Goal: Information Seeking & Learning: Understand process/instructions

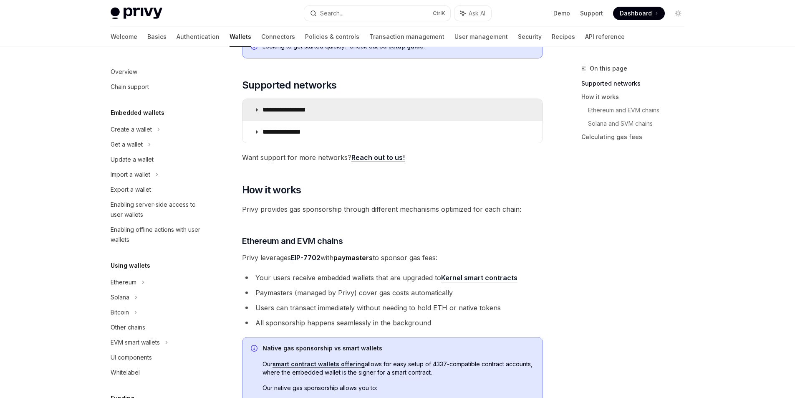
scroll to position [319, 0]
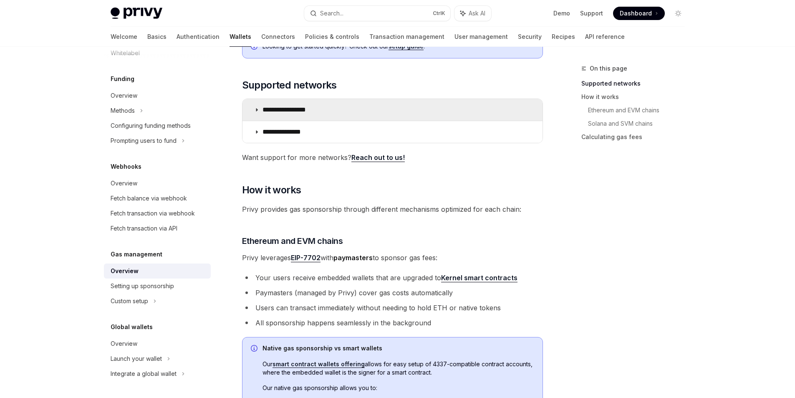
click at [318, 107] on p "**********" at bounding box center [294, 110] width 62 height 8
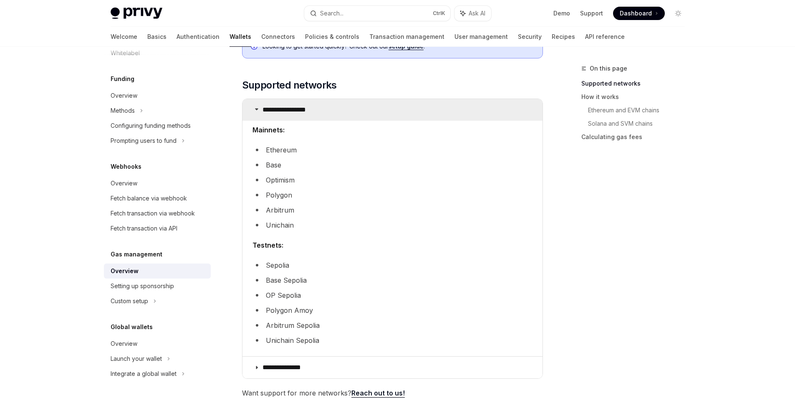
click at [318, 107] on p "**********" at bounding box center [294, 110] width 62 height 8
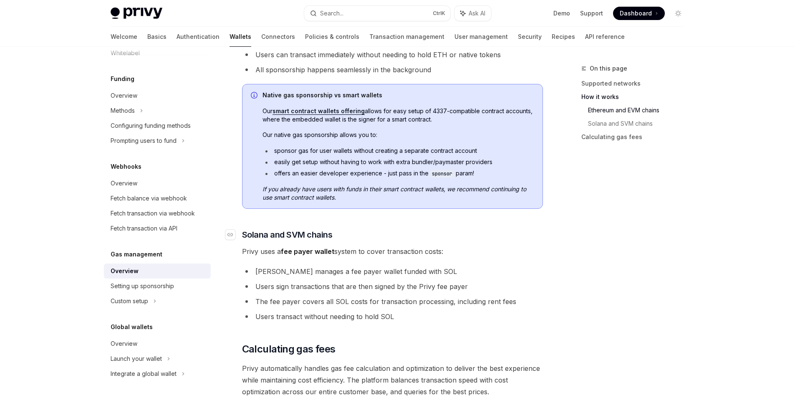
scroll to position [501, 0]
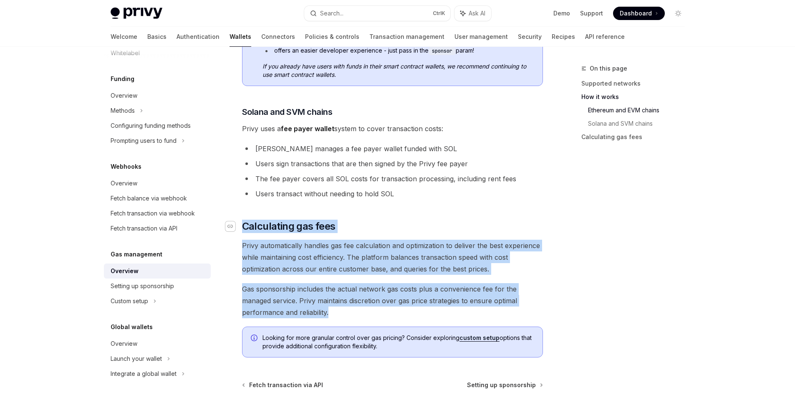
drag, startPoint x: 402, startPoint y: 311, endPoint x: 235, endPoint y: 224, distance: 187.9
click at [352, 309] on span "Gas sponsorship includes the actual network gas costs plus a convenience fee fo…" at bounding box center [392, 300] width 301 height 35
click at [353, 314] on span "Gas sponsorship includes the actual network gas costs plus a convenience fee fo…" at bounding box center [392, 300] width 301 height 35
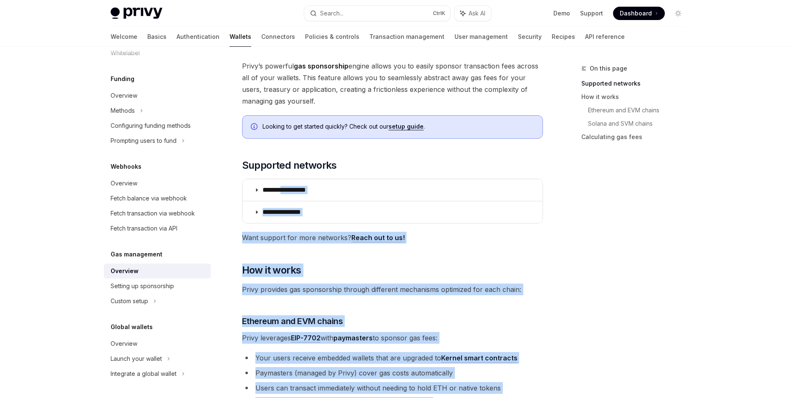
scroll to position [0, 0]
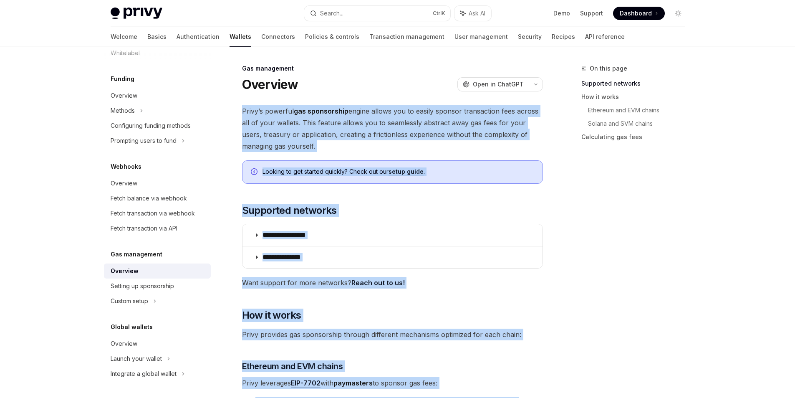
drag, startPoint x: 355, startPoint y: 314, endPoint x: 243, endPoint y: 110, distance: 233.4
copy div "**********"
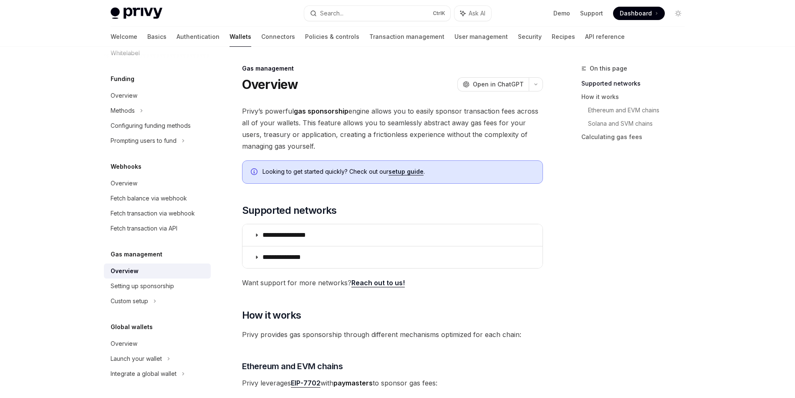
click at [588, 312] on div "On this page Supported networks How it works Ethereum and EVM chains Solana and…" at bounding box center [628, 230] width 127 height 334
click at [178, 282] on div "Setting up sponsorship" at bounding box center [158, 286] width 95 height 10
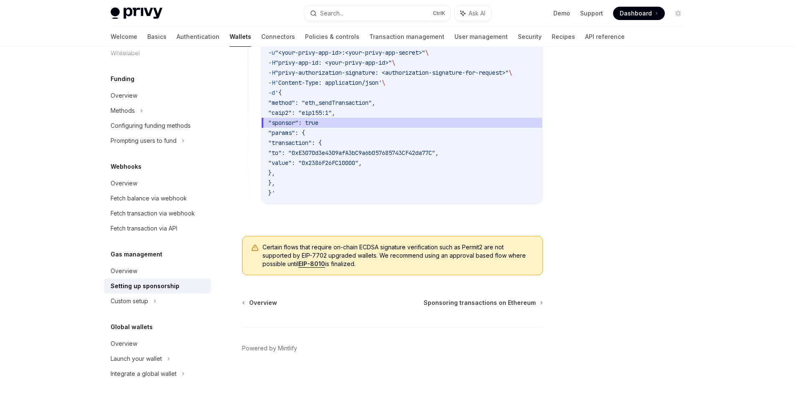
scroll to position [627, 0]
click at [532, 304] on span "Sponsoring transactions on Ethereum" at bounding box center [480, 301] width 112 height 8
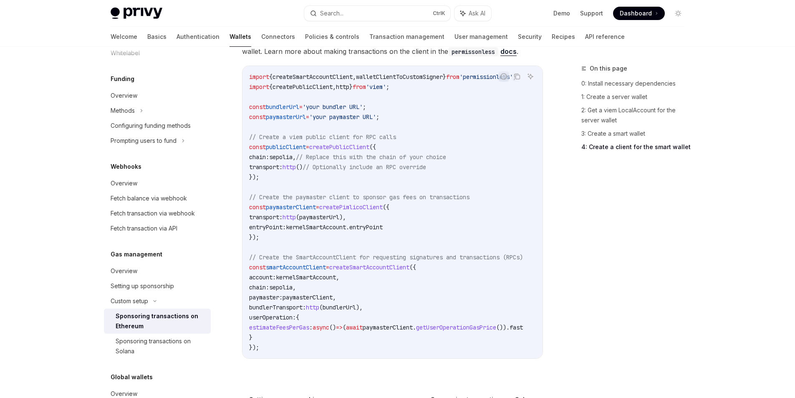
scroll to position [853, 0]
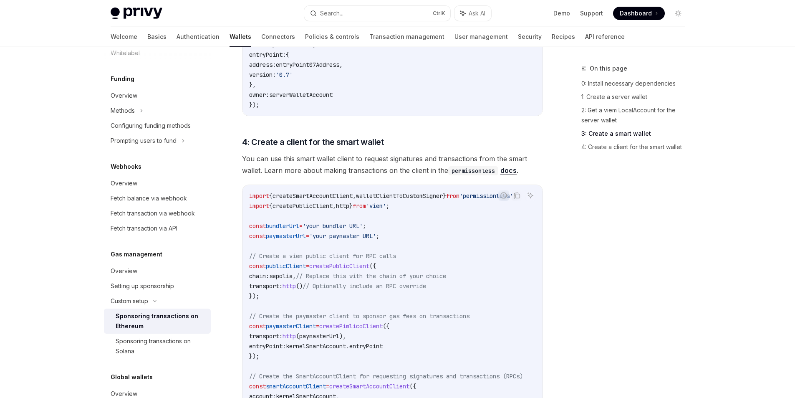
click at [590, 269] on div "On this page 0: Install necessary dependencies 1: Create a server wallet 2: Get…" at bounding box center [628, 230] width 127 height 334
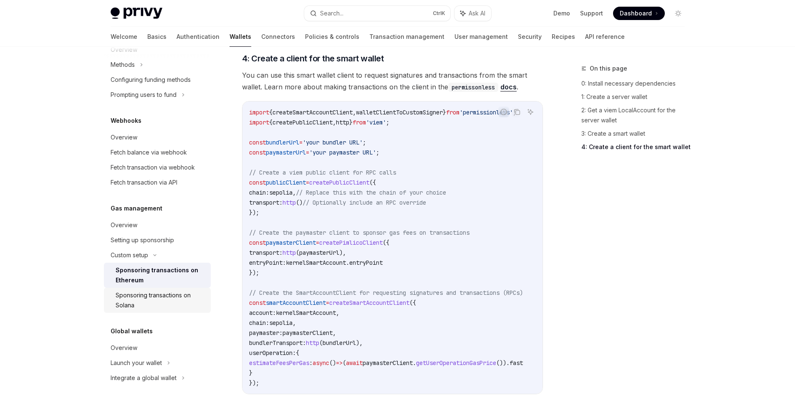
scroll to position [369, 0]
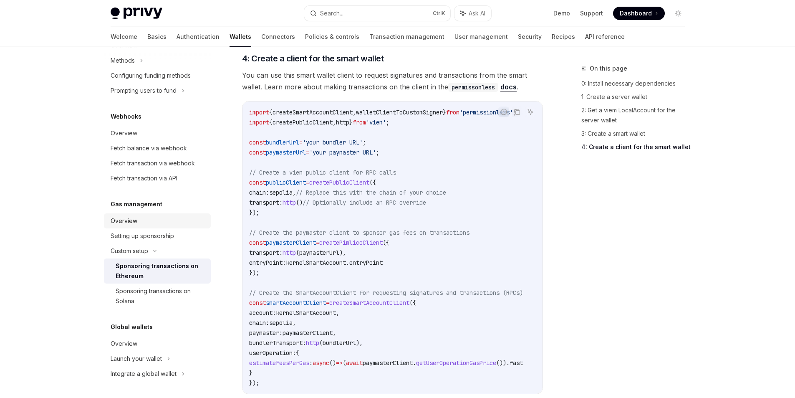
click at [170, 225] on div "Overview" at bounding box center [158, 221] width 95 height 10
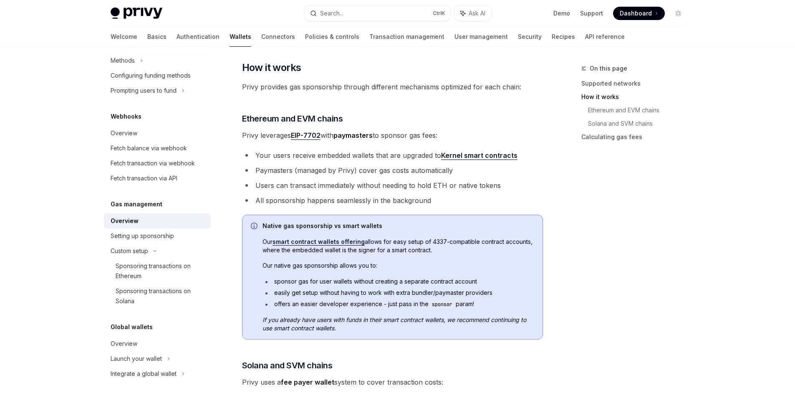
scroll to position [250, 0]
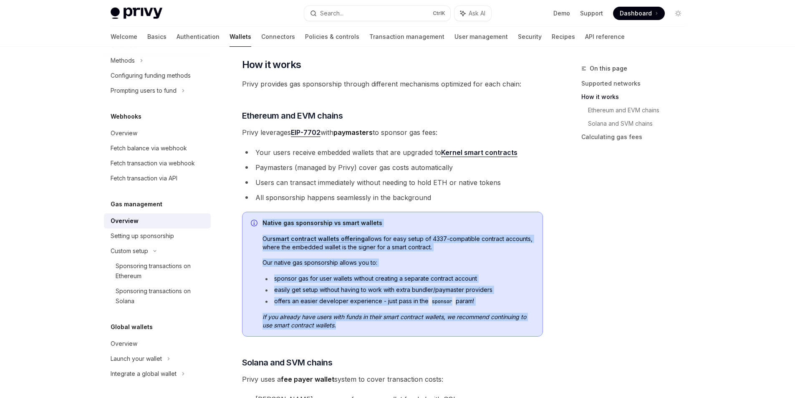
drag, startPoint x: 324, startPoint y: 321, endPoint x: 264, endPoint y: 220, distance: 117.2
click at [264, 220] on div "Native gas sponsorship vs smart wallets Our smart contract wallets offering all…" at bounding box center [392, 274] width 301 height 125
copy div "Native gas sponsorship vs smart wallets Our smart contract wallets offering all…"
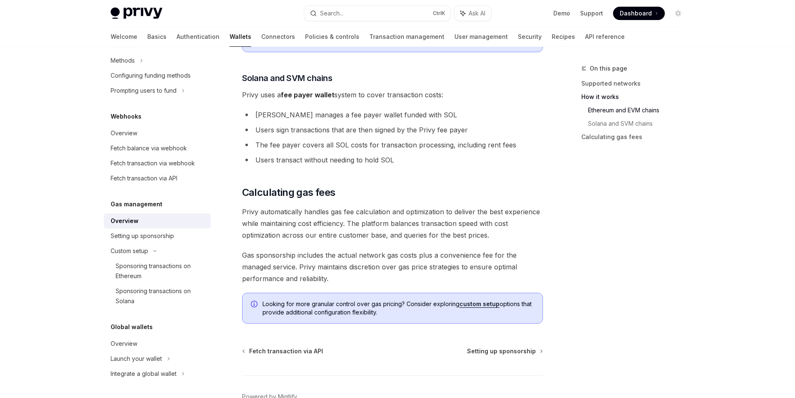
scroll to position [584, 0]
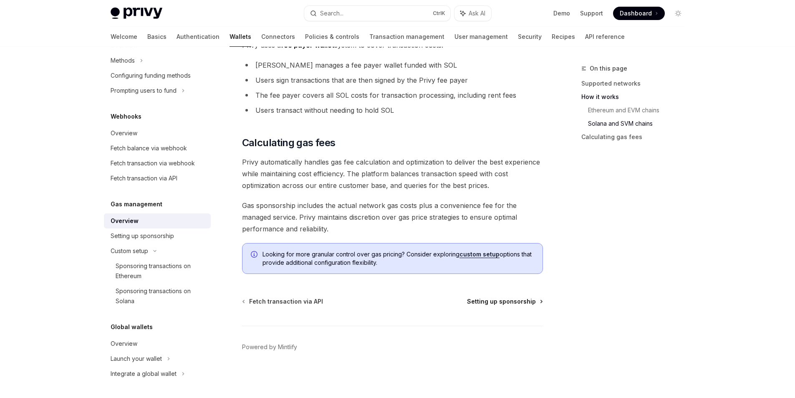
click at [512, 301] on span "Setting up sponsorship" at bounding box center [501, 301] width 69 height 8
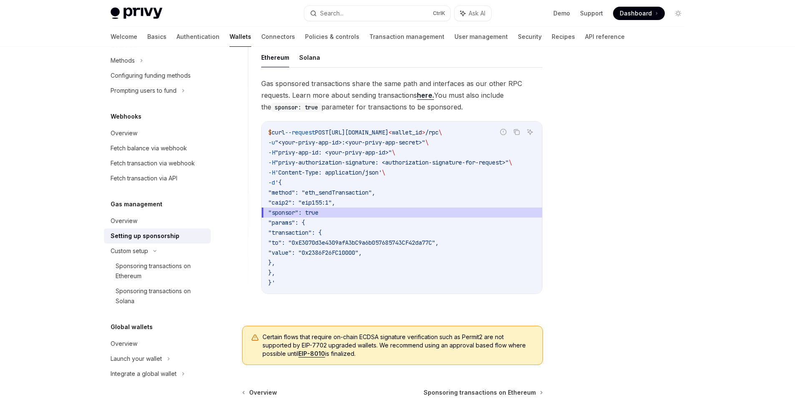
scroll to position [460, 0]
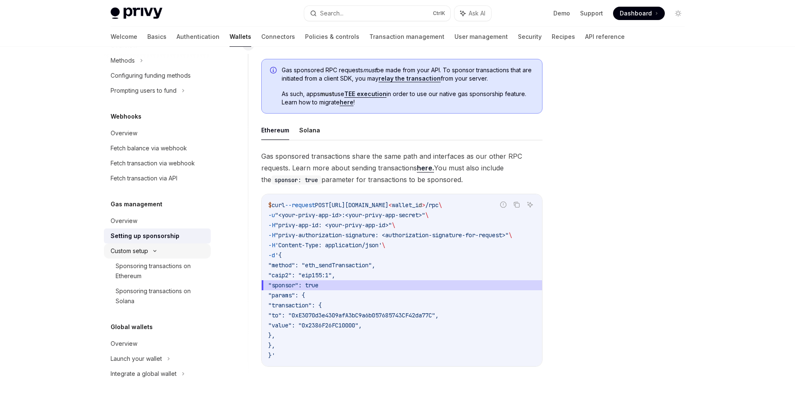
click at [157, 253] on div "Custom setup" at bounding box center [157, 250] width 107 height 15
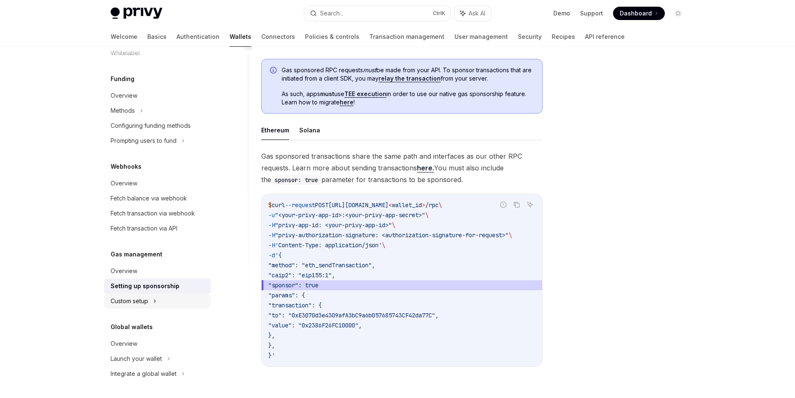
click at [161, 299] on div "Custom setup" at bounding box center [157, 300] width 107 height 15
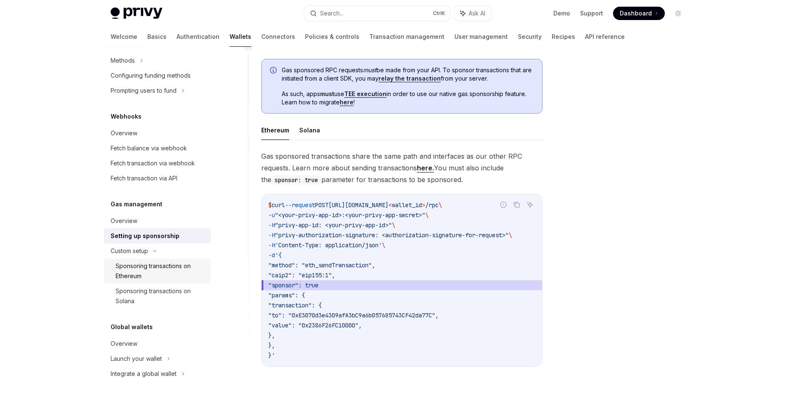
click at [163, 274] on div "Sponsoring transactions on Ethereum" at bounding box center [161, 271] width 90 height 20
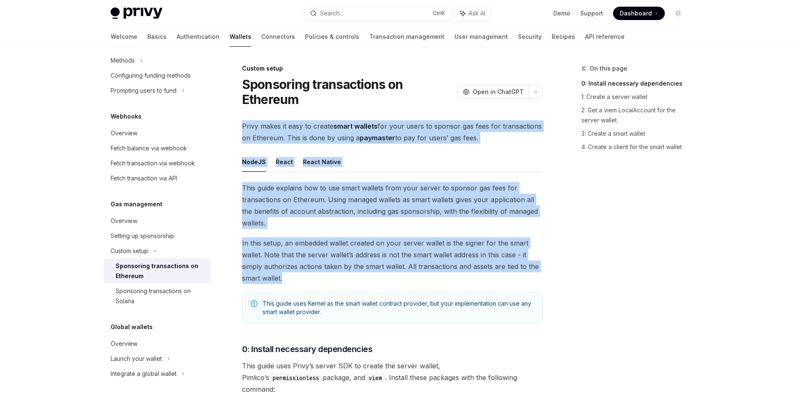
drag, startPoint x: 295, startPoint y: 278, endPoint x: 240, endPoint y: 119, distance: 168.1
copy div "Privy makes it easy to create smart wallets for your users to sponsor gas fees …"
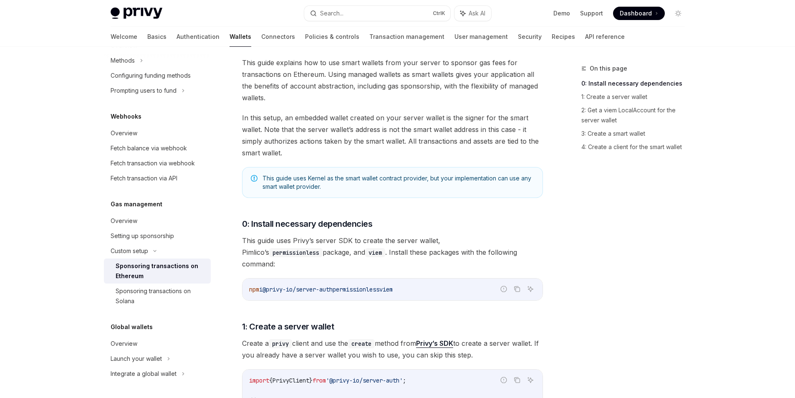
click at [576, 212] on div "On this page 0: Install necessary dependencies 1: Create a server wallet 2: Get…" at bounding box center [628, 230] width 127 height 334
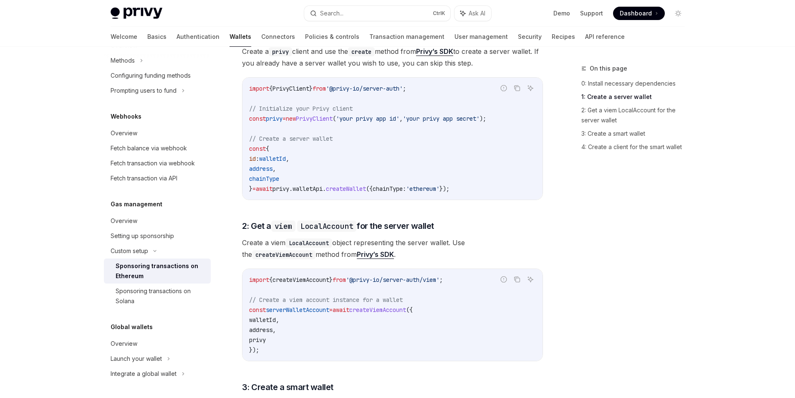
scroll to position [417, 0]
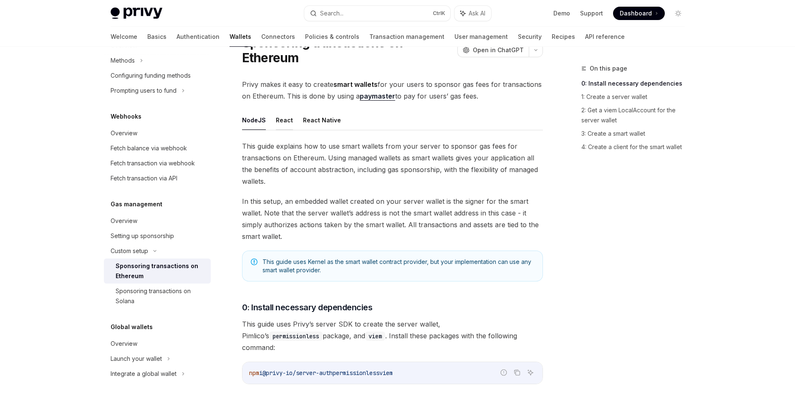
click at [282, 118] on button "React" at bounding box center [284, 120] width 17 height 20
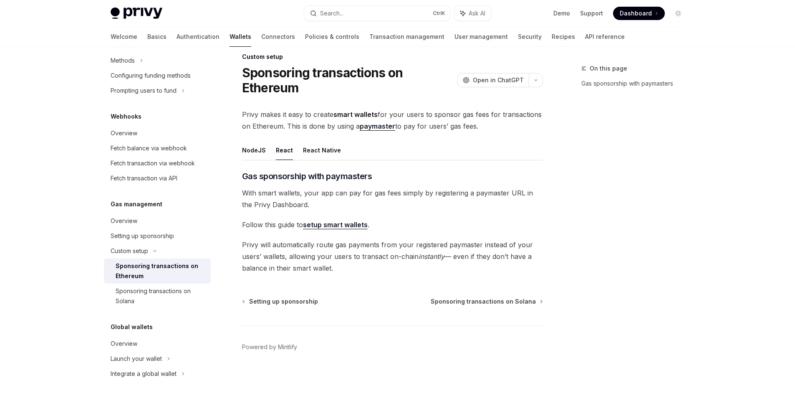
click at [361, 271] on span "Privy will automatically route gas payments from your registered paymaster inst…" at bounding box center [392, 256] width 301 height 35
drag, startPoint x: 290, startPoint y: 245, endPoint x: 243, endPoint y: 193, distance: 69.8
click at [243, 193] on div "​ Gas sponsorship with paymasters With smart wallets, your app can pay for gas …" at bounding box center [392, 222] width 301 height 104
copy div "With smart wallets, your app can pay for gas fees simply by registering a payma…"
click at [363, 225] on link "setup smart wallets" at bounding box center [335, 224] width 65 height 9
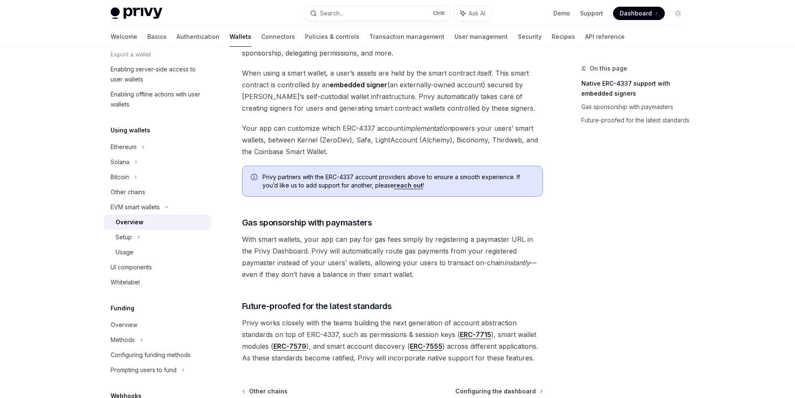
scroll to position [602, 0]
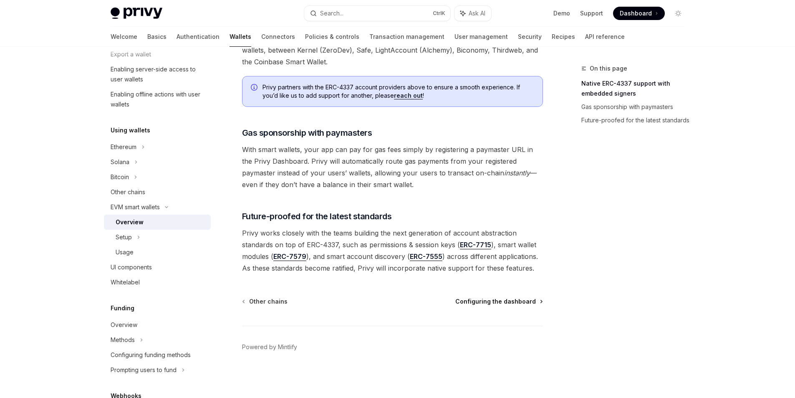
click at [513, 304] on span "Configuring the dashboard" at bounding box center [495, 301] width 81 height 8
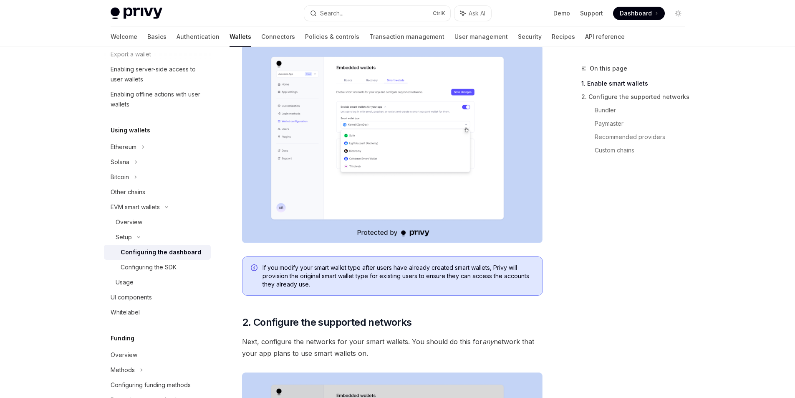
scroll to position [167, 0]
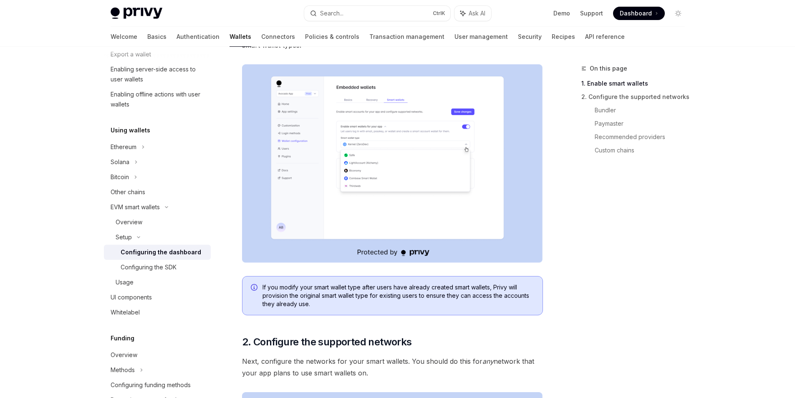
click at [412, 185] on img at bounding box center [392, 163] width 301 height 198
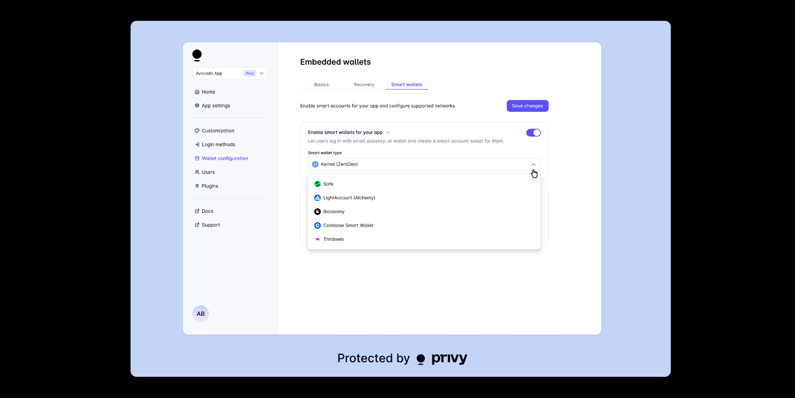
click at [685, 200] on div at bounding box center [397, 199] width 795 height 398
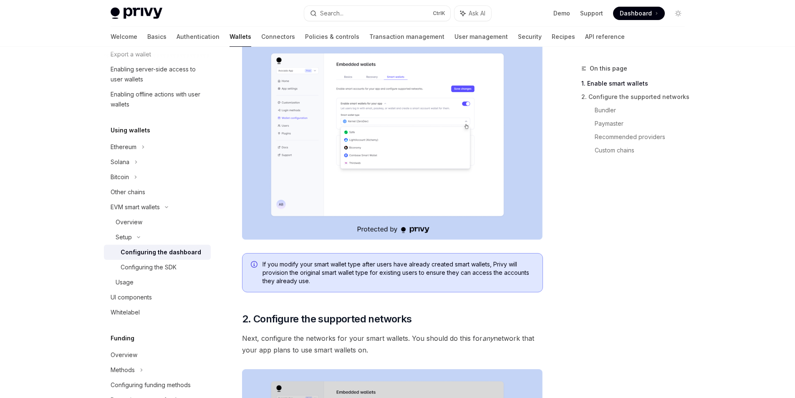
scroll to position [417, 0]
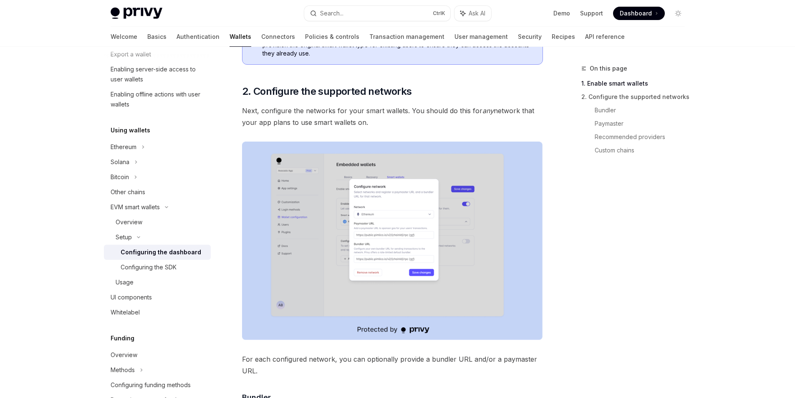
click at [426, 236] on img at bounding box center [392, 241] width 301 height 198
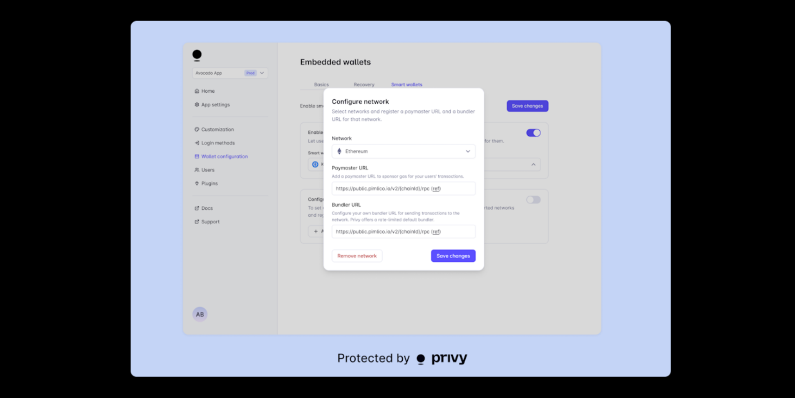
click at [688, 207] on div at bounding box center [397, 199] width 795 height 398
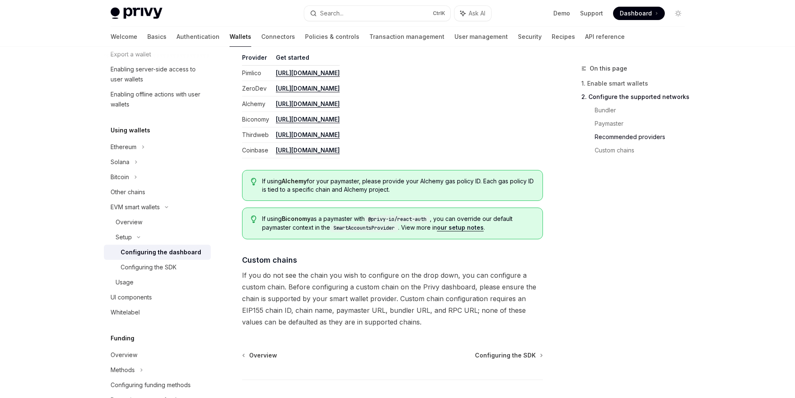
scroll to position [1044, 0]
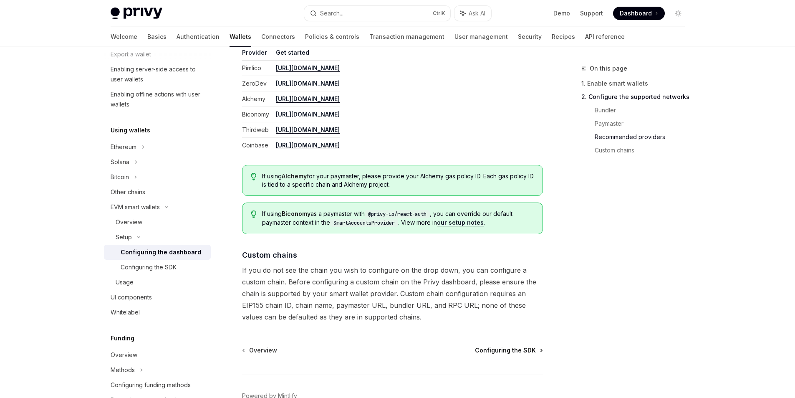
click at [498, 349] on span "Configuring the SDK" at bounding box center [505, 350] width 61 height 8
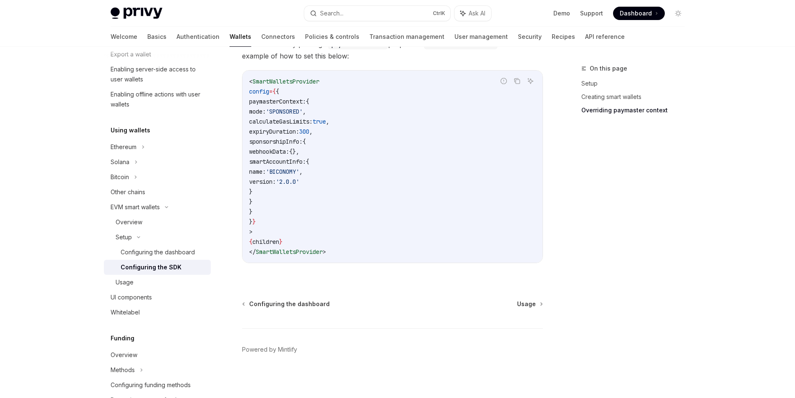
scroll to position [691, 0]
click at [524, 303] on span "Usage" at bounding box center [526, 301] width 19 height 8
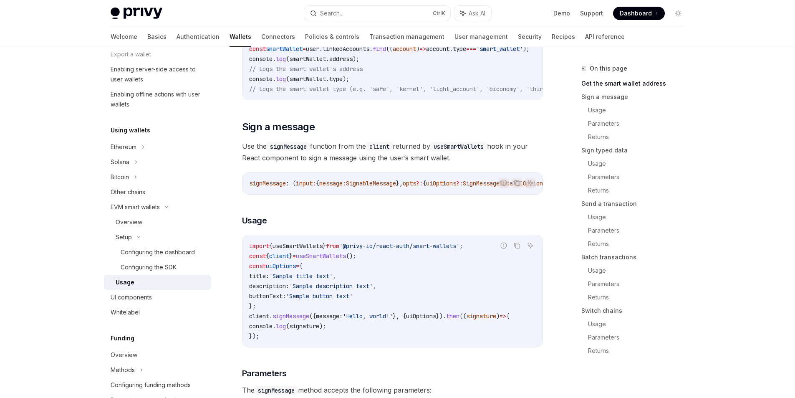
scroll to position [125, 0]
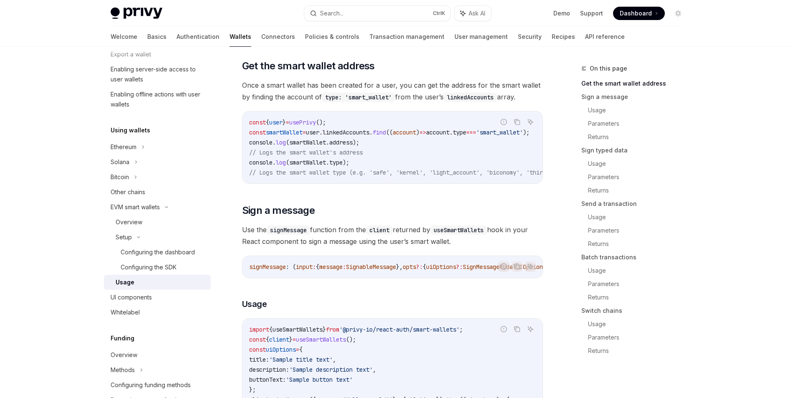
click at [410, 180] on div "const { user } = usePrivy (); const smartWallet = user . linkedAccounts . find …" at bounding box center [393, 147] width 300 height 72
drag, startPoint x: 410, startPoint y: 182, endPoint x: 469, endPoint y: 182, distance: 59.3
click at [469, 182] on div "const { user } = usePrivy (); const smartWallet = user . linkedAccounts . find …" at bounding box center [393, 147] width 300 height 72
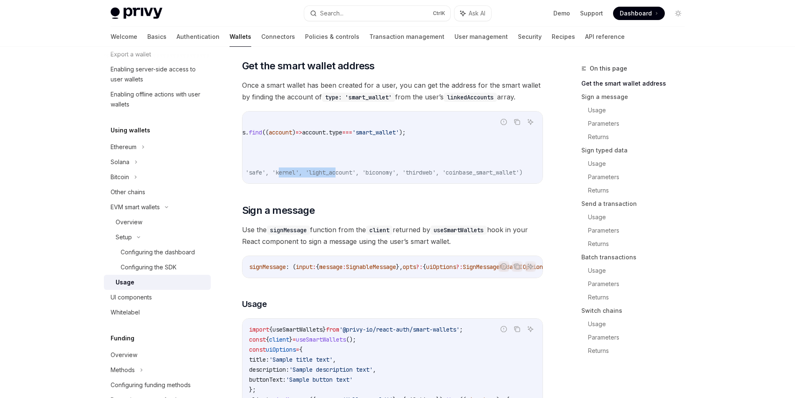
scroll to position [0, 0]
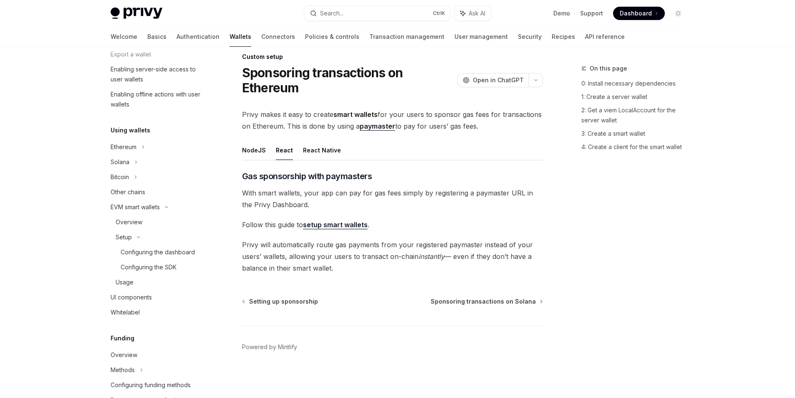
scroll to position [445, 0]
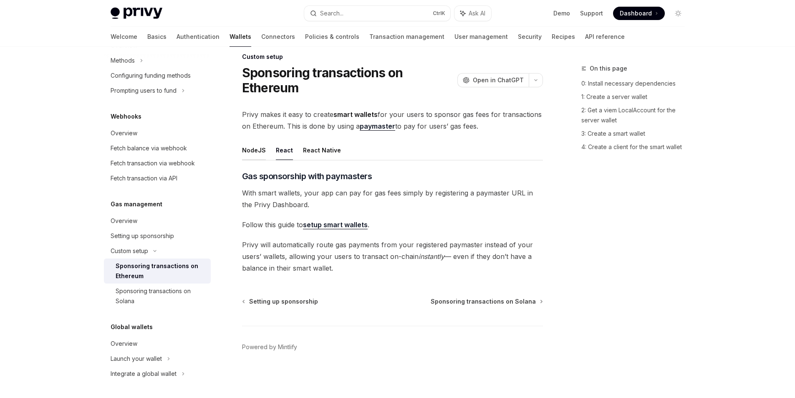
click at [248, 148] on button "NodeJS" at bounding box center [254, 150] width 24 height 20
type textarea "*"
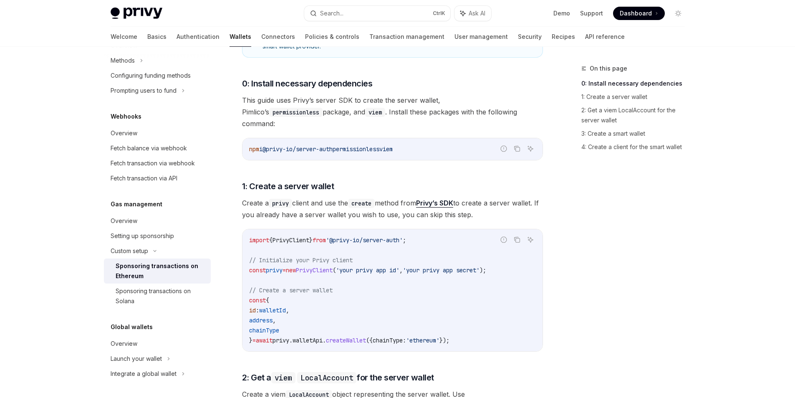
scroll to position [346, 0]
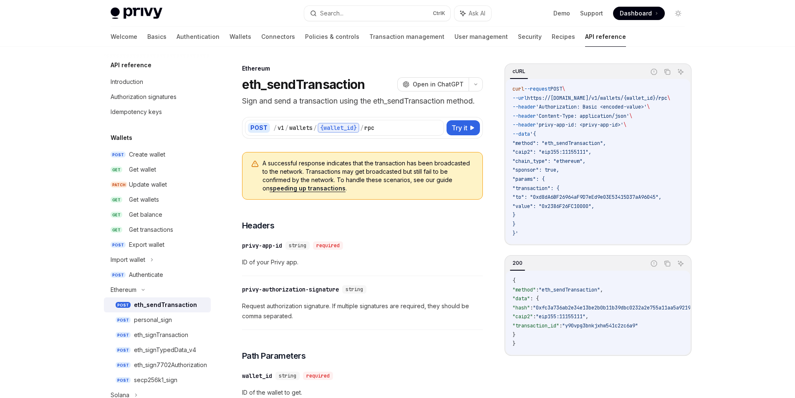
drag, startPoint x: 554, startPoint y: 72, endPoint x: 567, endPoint y: 72, distance: 13.4
click at [554, 72] on div "cURL" at bounding box center [577, 72] width 135 height 14
click at [603, 72] on div "cURL" at bounding box center [577, 72] width 135 height 14
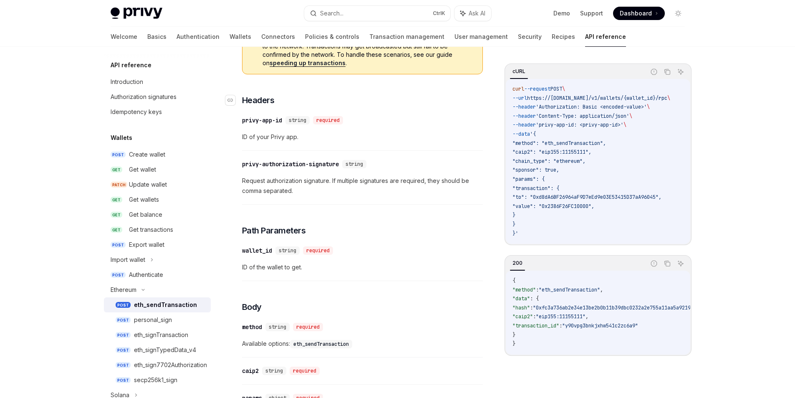
scroll to position [83, 0]
